Goal: Task Accomplishment & Management: Manage account settings

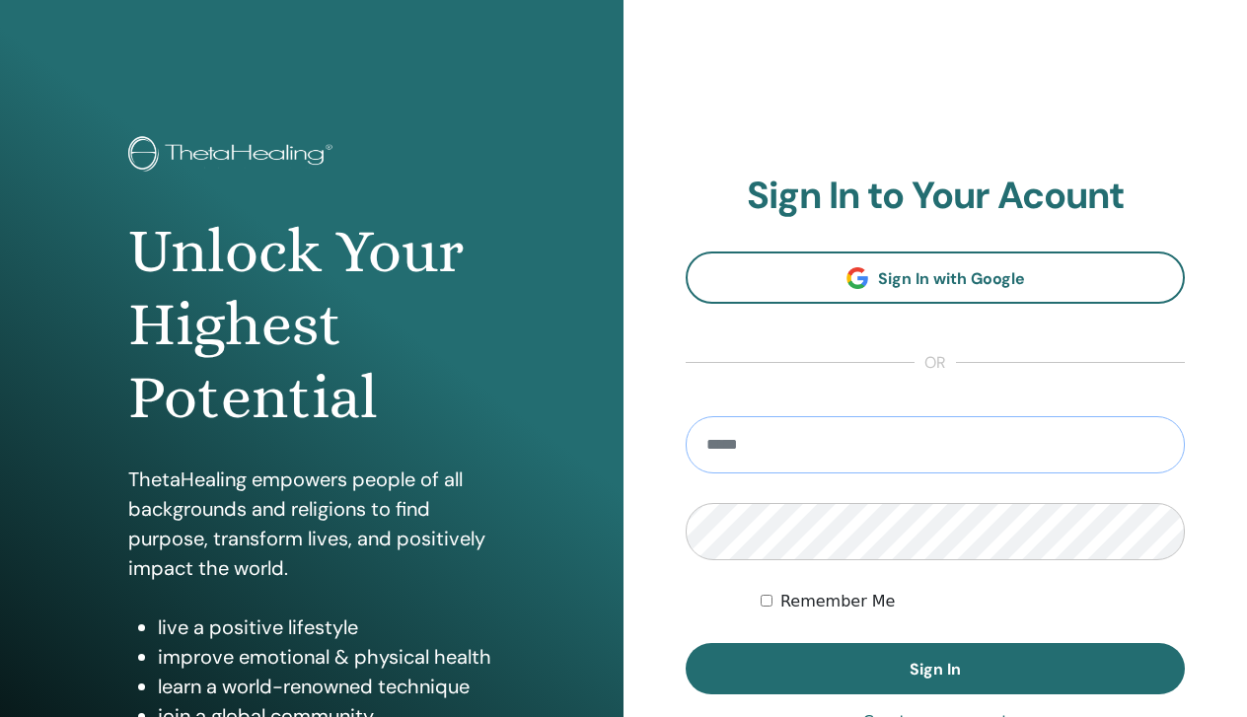
type input "**********"
click at [935, 669] on button "Sign In" at bounding box center [935, 668] width 499 height 51
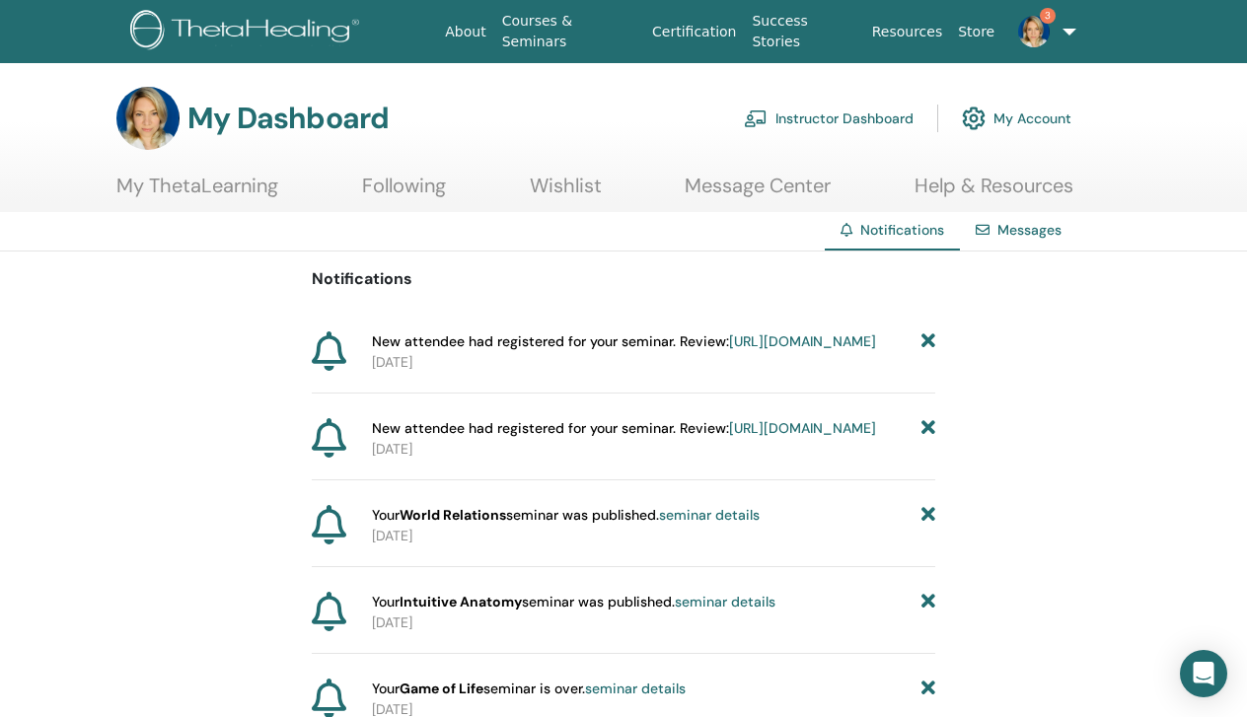
click at [852, 122] on link "Instructor Dashboard" at bounding box center [829, 118] width 170 height 43
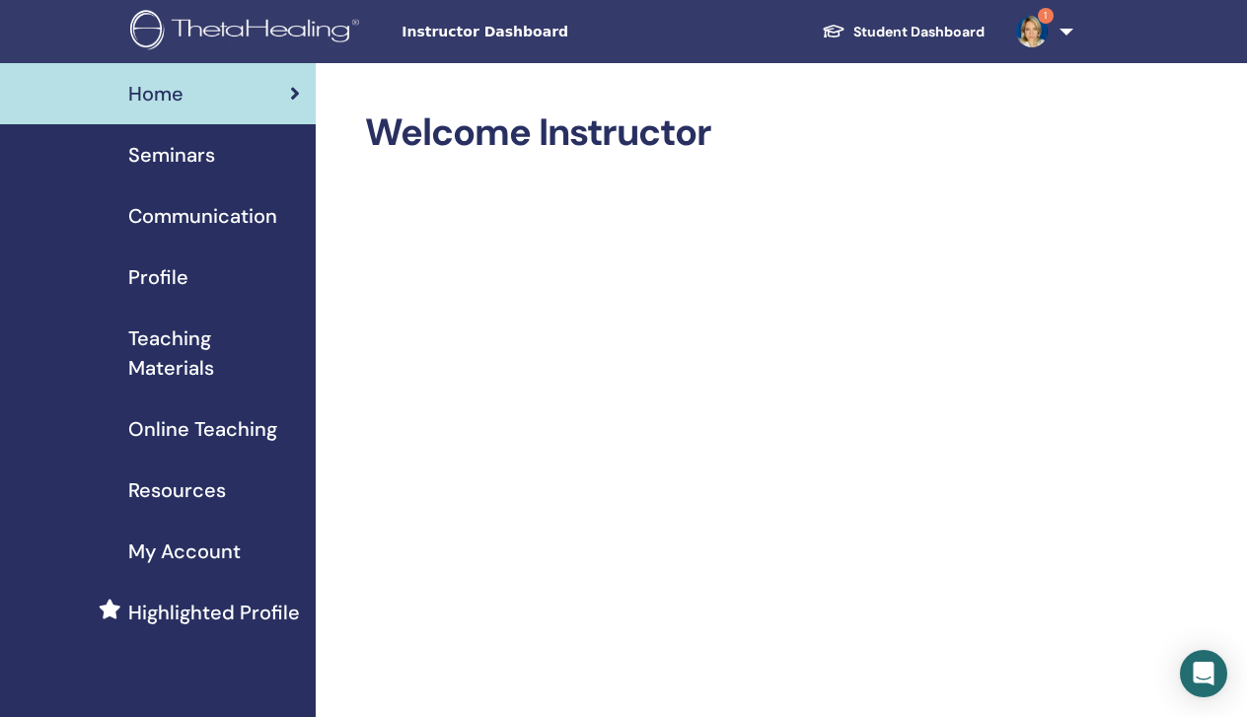
click at [164, 159] on span "Seminars" at bounding box center [171, 155] width 87 height 30
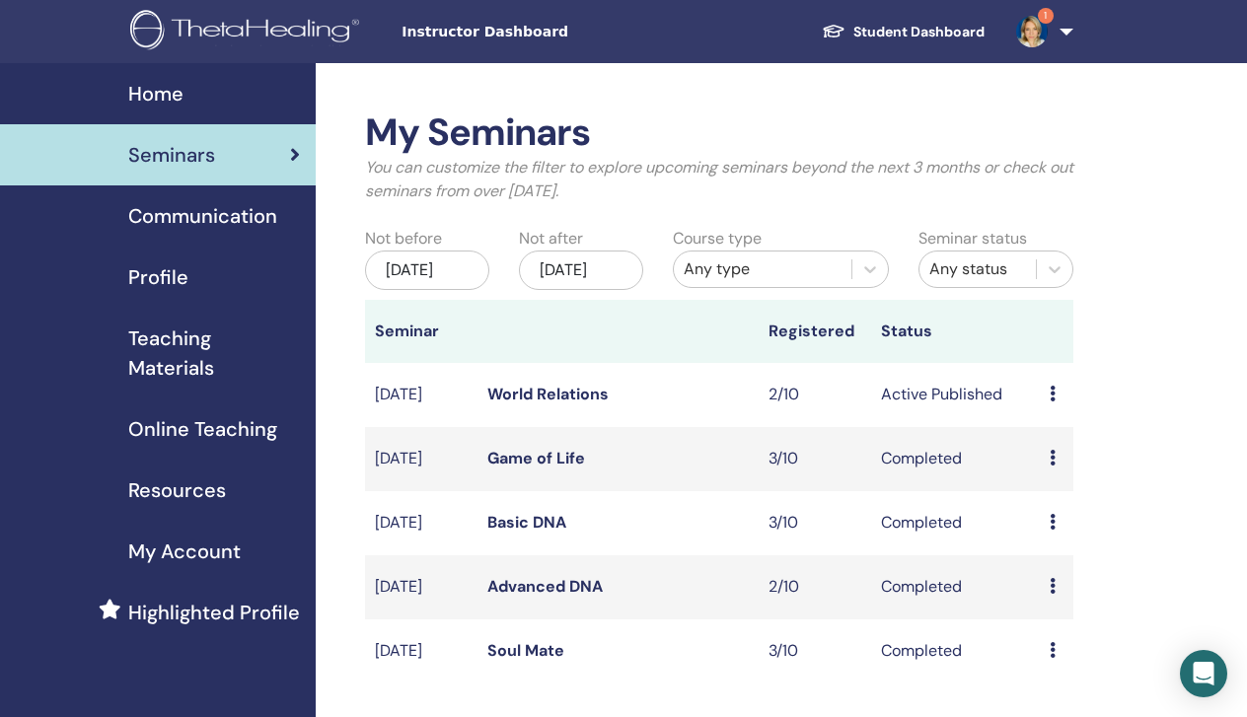
click at [554, 404] on link "World Relations" at bounding box center [547, 394] width 121 height 21
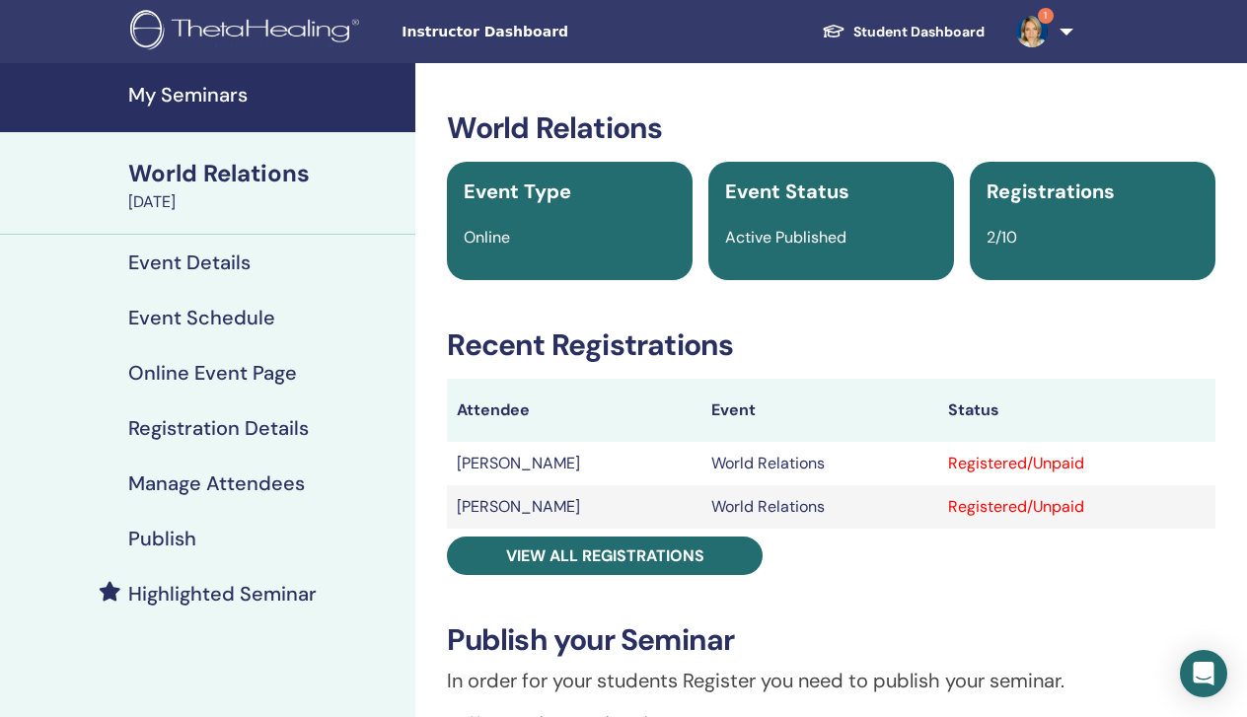
click at [225, 483] on h4 "Manage Attendees" at bounding box center [216, 484] width 177 height 24
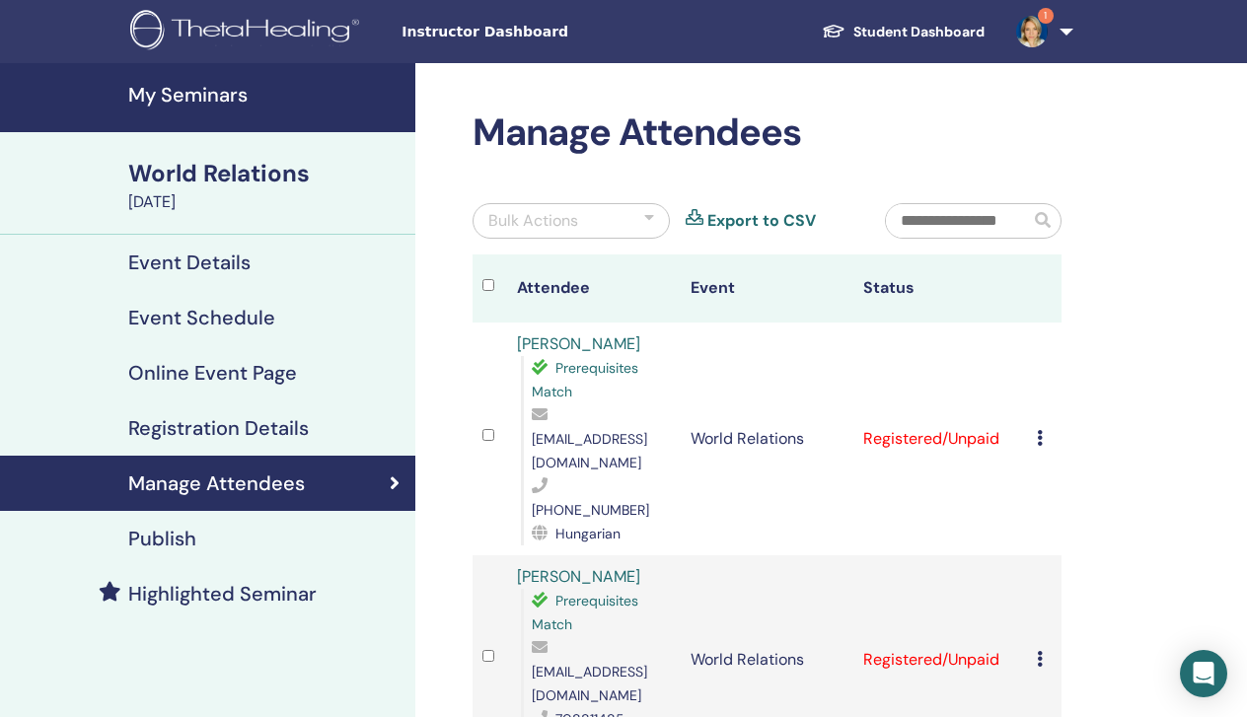
click at [1037, 430] on icon at bounding box center [1040, 438] width 6 height 16
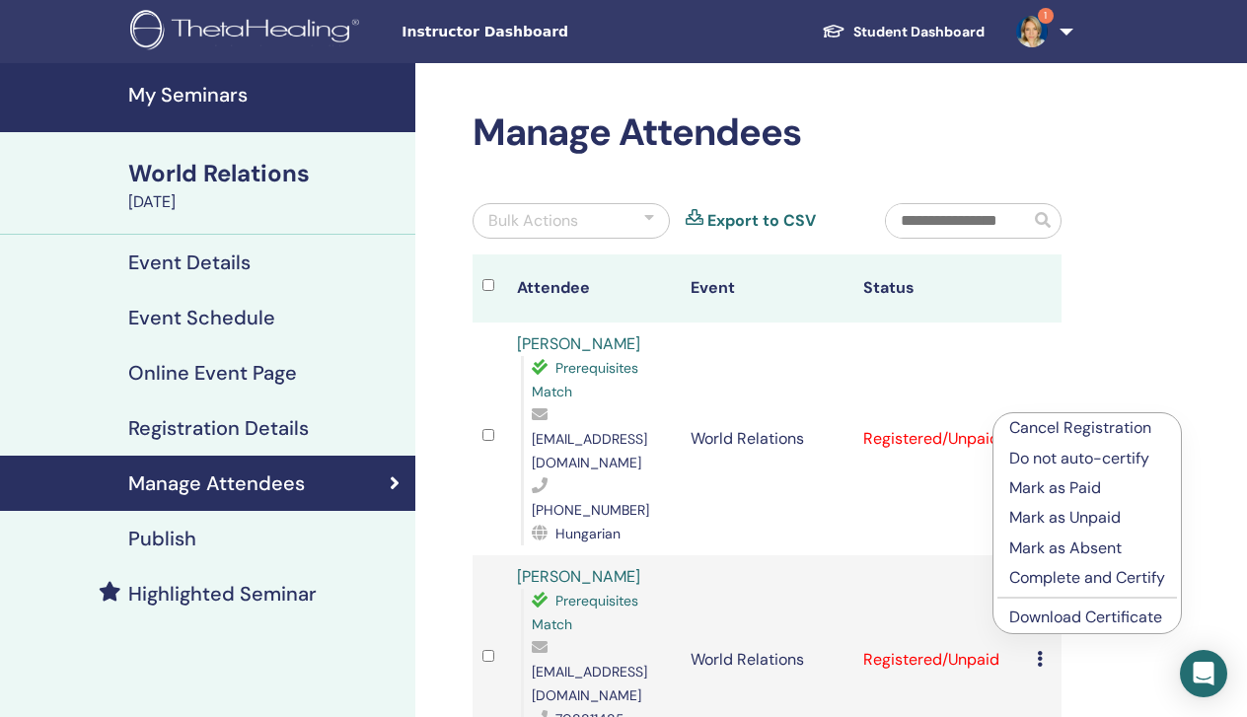
click at [1039, 579] on p "Complete and Certify" at bounding box center [1087, 578] width 156 height 24
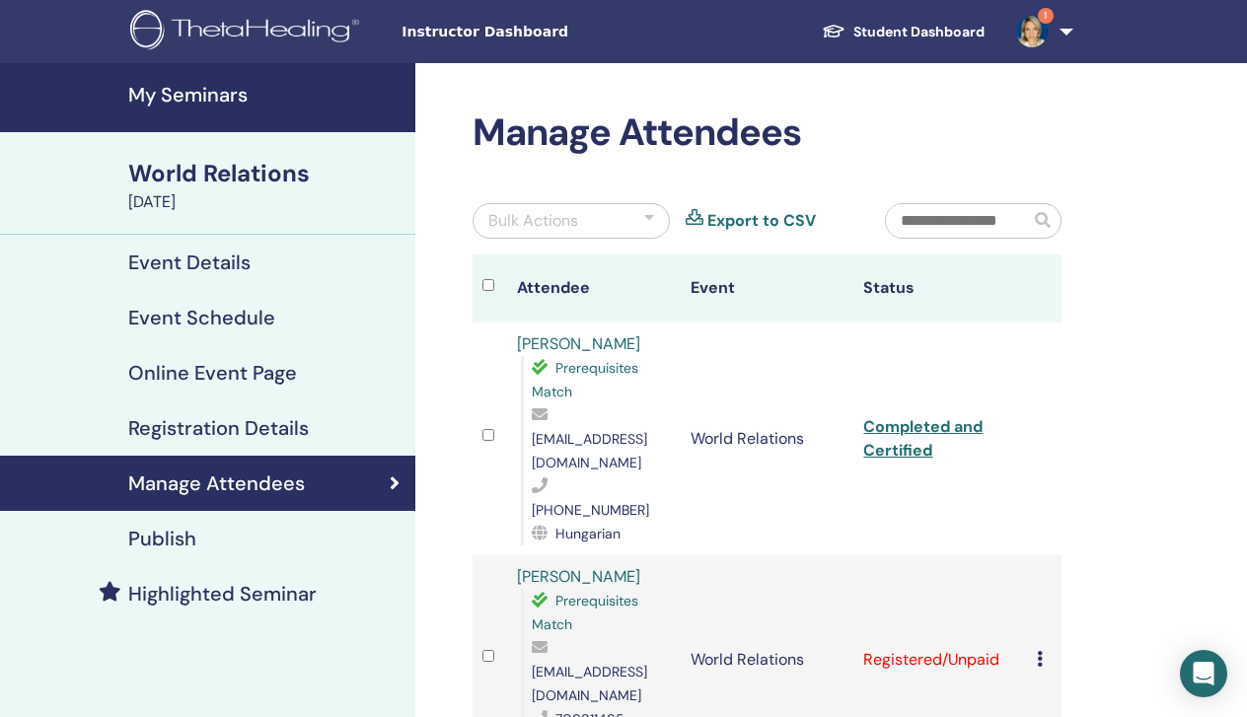
click at [878, 432] on link "Completed and Certified" at bounding box center [922, 438] width 119 height 44
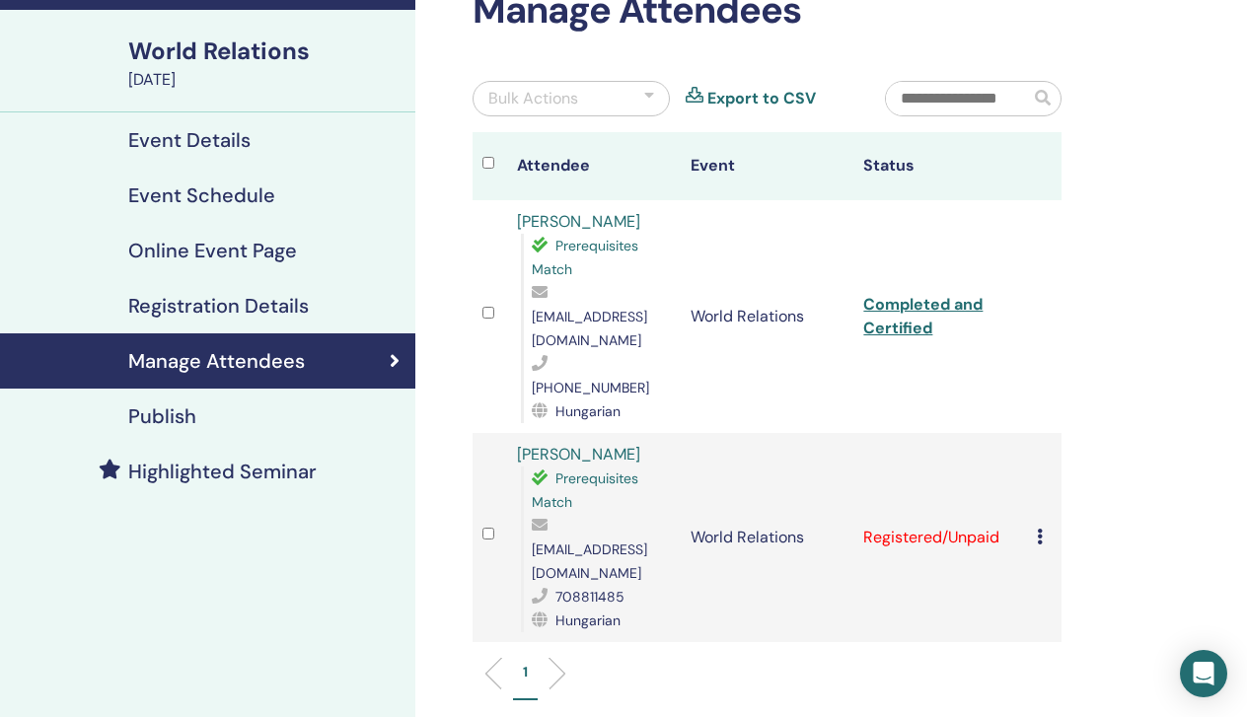
scroll to position [143, 0]
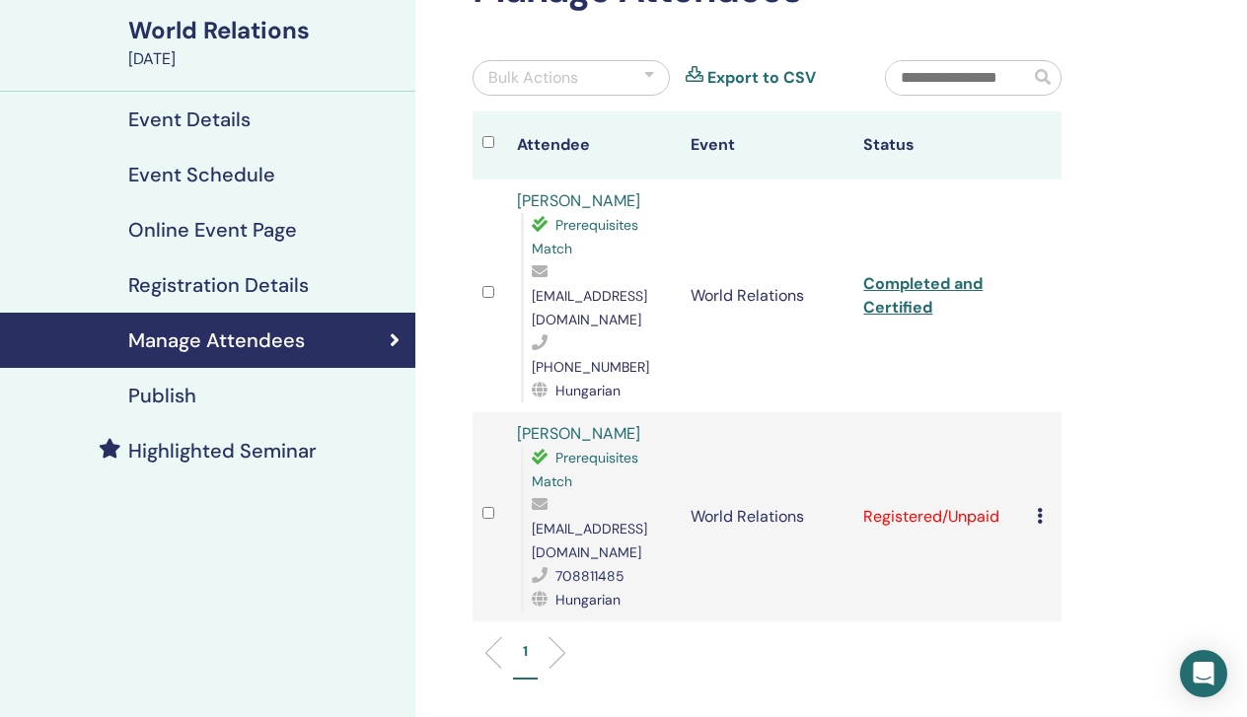
click at [1041, 508] on icon at bounding box center [1040, 516] width 6 height 16
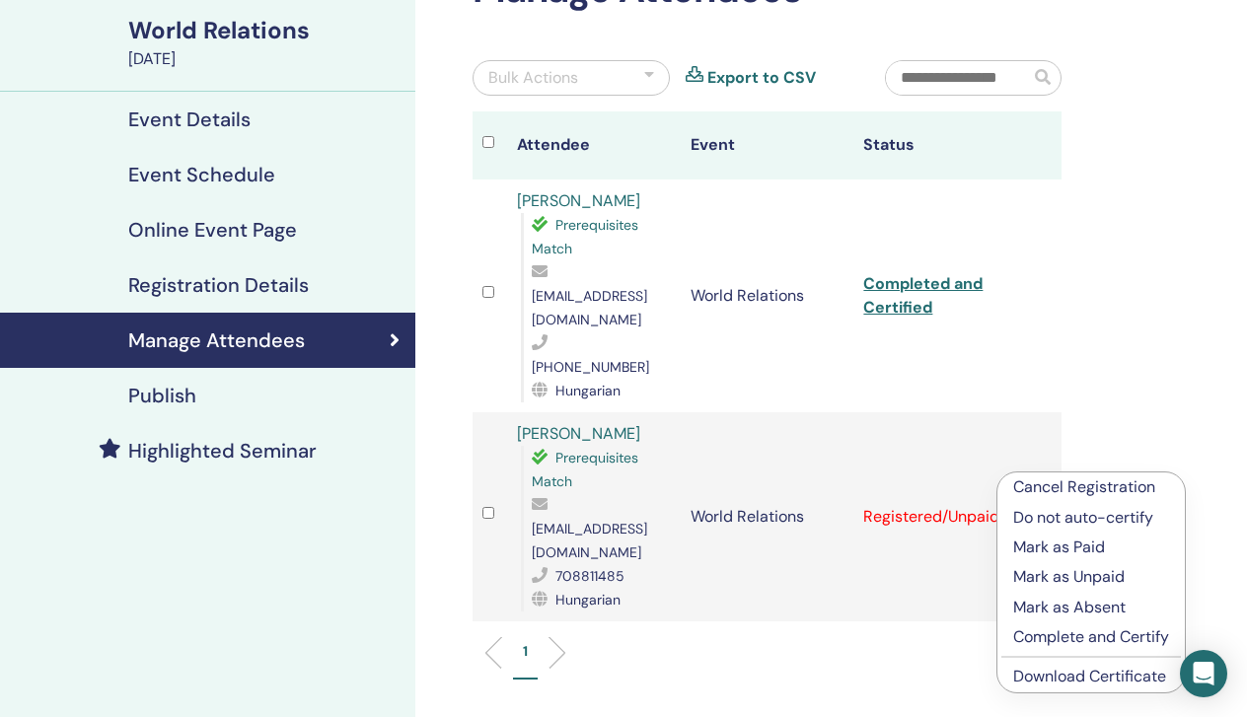
click at [1046, 644] on p "Complete and Certify" at bounding box center [1091, 637] width 156 height 24
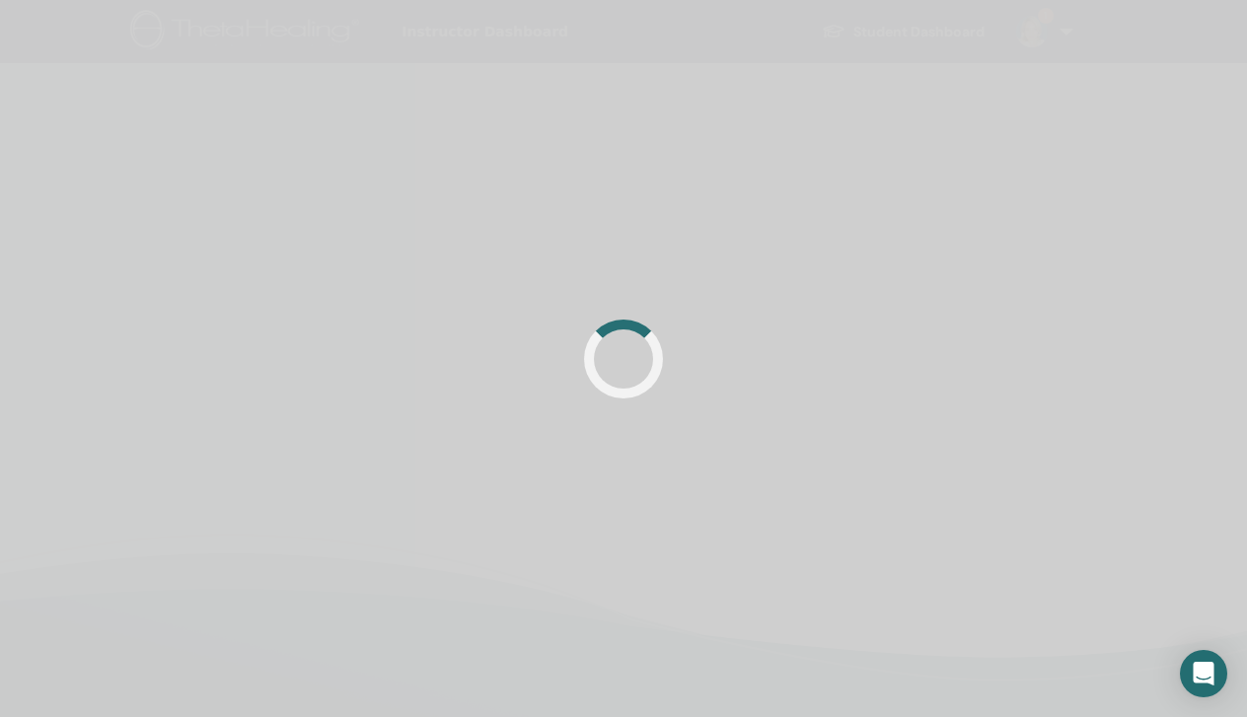
scroll to position [143, 0]
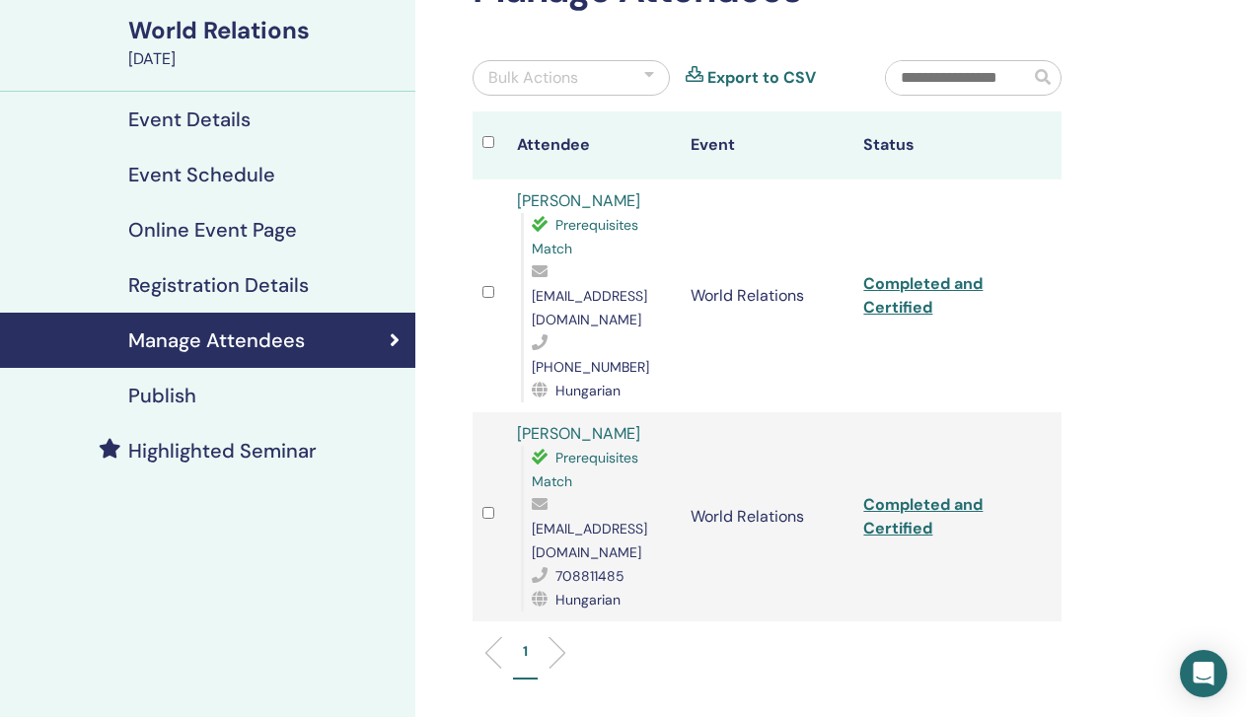
click at [940, 494] on link "Completed and Certified" at bounding box center [922, 516] width 119 height 44
